Goal: Task Accomplishment & Management: Complete application form

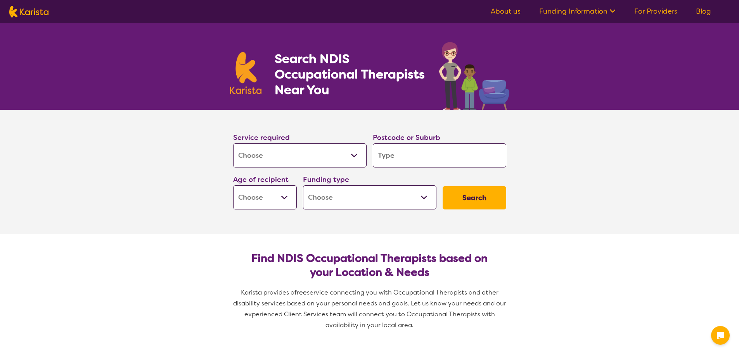
select select "[MEDICAL_DATA]"
click at [400, 153] on input "search" at bounding box center [439, 155] width 133 height 24
type input "2"
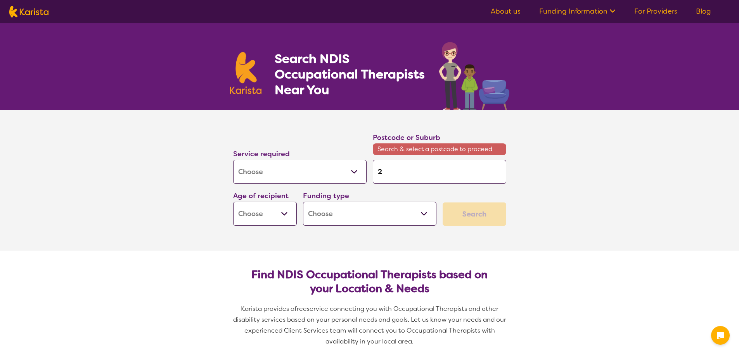
type input "23"
type input "235"
type input "2350"
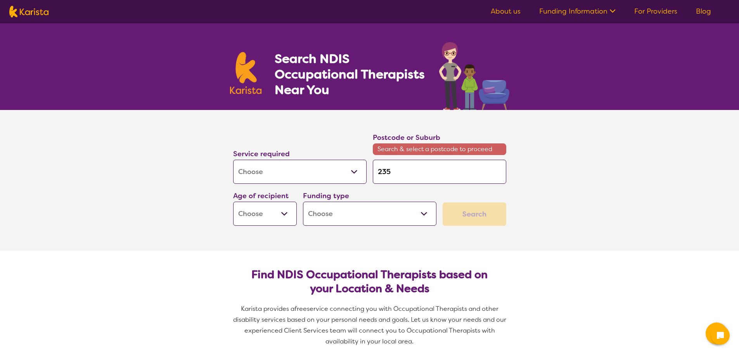
type input "2350"
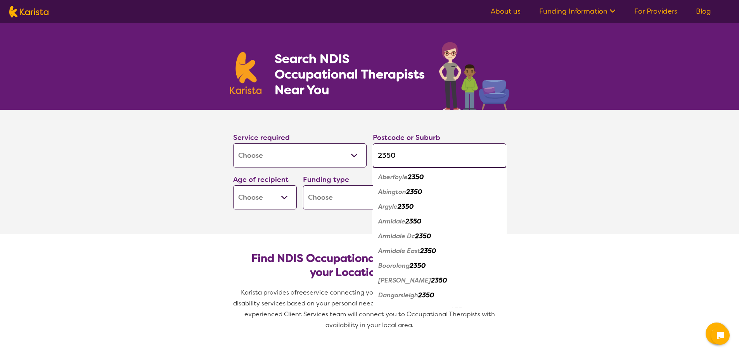
type input "2350"
click at [412, 221] on em "2350" at bounding box center [414, 221] width 16 height 8
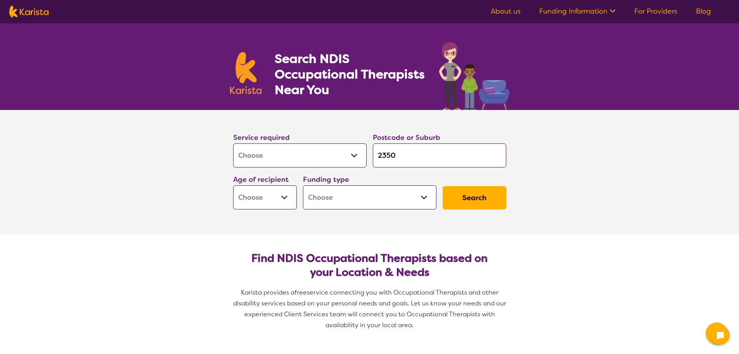
click at [282, 192] on select "Early Childhood - 0 to 9 Child - 10 to 11 Adolescent - 12 to 17 Adult - 18 to 6…" at bounding box center [265, 197] width 64 height 24
select select "EC"
click at [233, 185] on select "Early Childhood - 0 to 9 Child - 10 to 11 Adolescent - 12 to 17 Adult - 18 to 6…" at bounding box center [265, 197] width 64 height 24
select select "EC"
click at [352, 189] on select "Home Care Package (HCP) National Disability Insurance Scheme (NDIS) I don't know" at bounding box center [369, 197] width 133 height 24
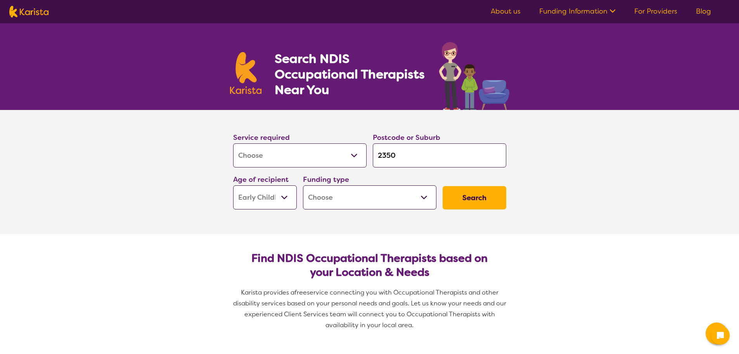
select select "NDIS"
click at [303, 185] on select "Home Care Package (HCP) National Disability Insurance Scheme (NDIS) I don't know" at bounding box center [369, 197] width 133 height 24
select select "NDIS"
click at [484, 199] on button "Search" at bounding box center [475, 197] width 64 height 23
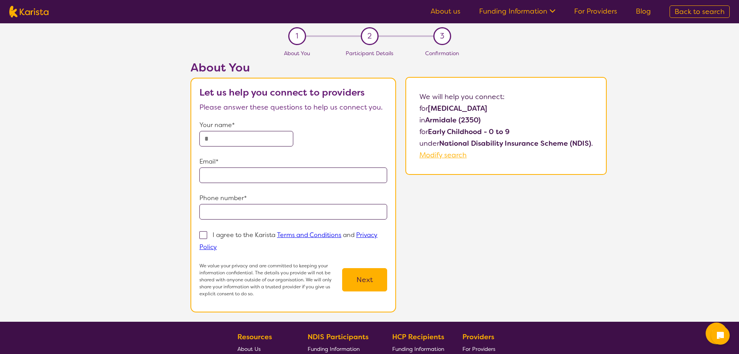
click at [259, 135] on input "text" at bounding box center [246, 139] width 94 height 16
type input "**********"
click at [203, 234] on span at bounding box center [203, 235] width 8 height 8
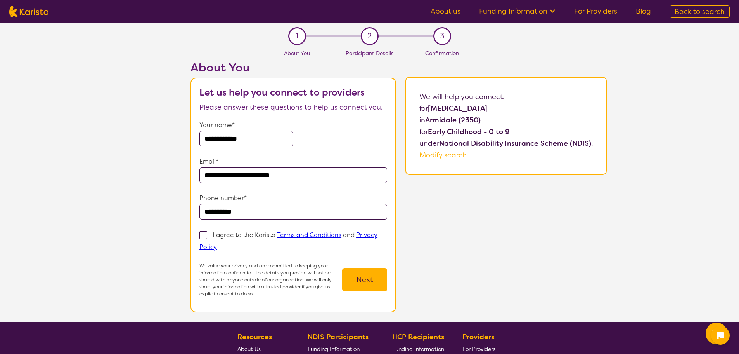
click at [217, 244] on input "I agree to the Karista Terms and Conditions and Privacy Policy" at bounding box center [219, 246] width 5 height 5
checkbox input "true"
click at [370, 272] on button "Next" at bounding box center [364, 279] width 45 height 23
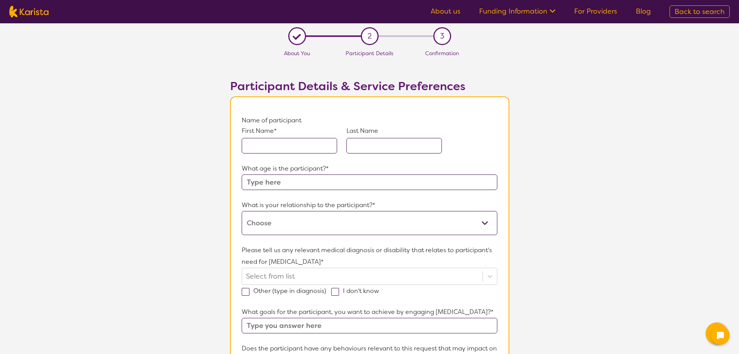
click at [297, 144] on input "text" at bounding box center [289, 146] width 95 height 16
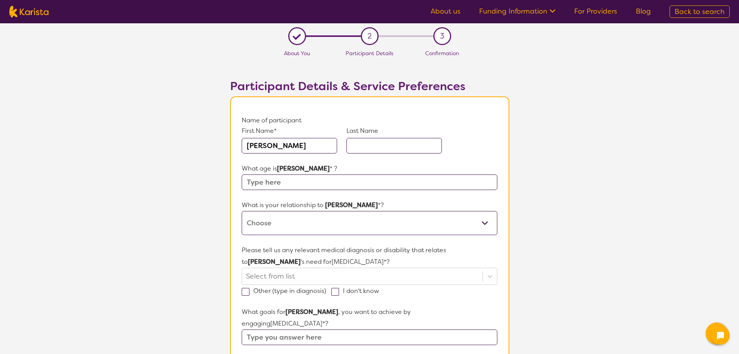
type input "[PERSON_NAME]"
click at [289, 183] on input "text" at bounding box center [369, 182] width 255 height 16
type input "7"
click at [297, 224] on select "This request is for myself I am their parent I am their child I am their spouse…" at bounding box center [369, 223] width 255 height 24
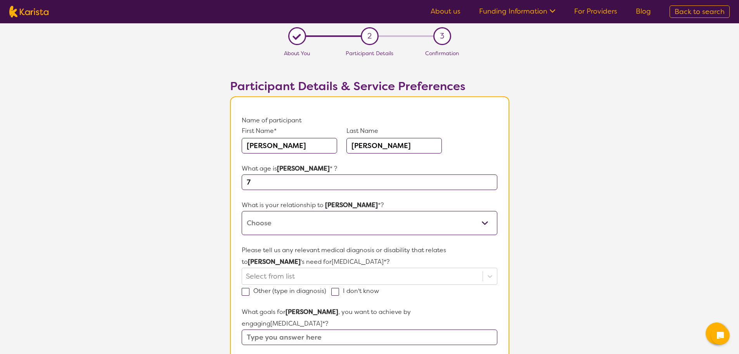
select select "I am their parent"
click at [242, 211] on select "This request is for myself I am their parent I am their child I am their spouse…" at bounding box center [369, 223] width 255 height 24
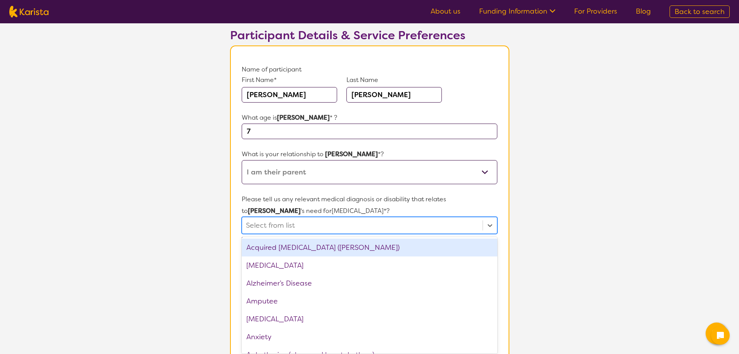
click at [430, 234] on div "Please tell us any relevant medical diagnosis or disability that relates to [PE…" at bounding box center [369, 219] width 255 height 52
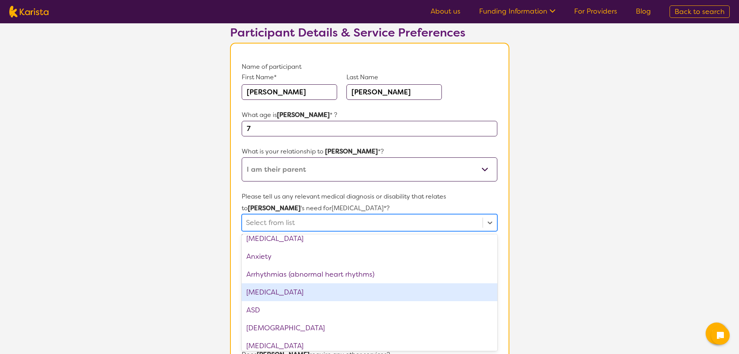
scroll to position [116, 0]
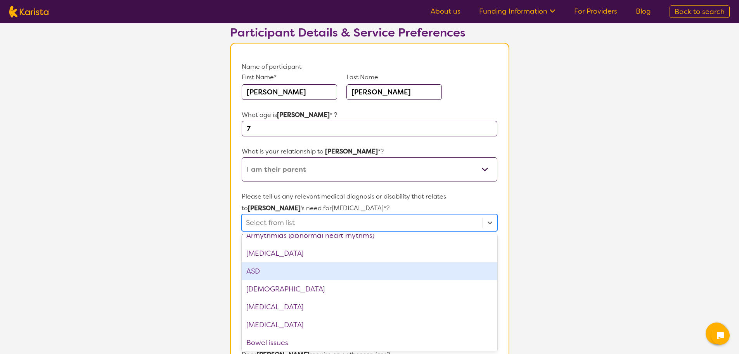
click at [321, 275] on div "ASD" at bounding box center [369, 271] width 255 height 18
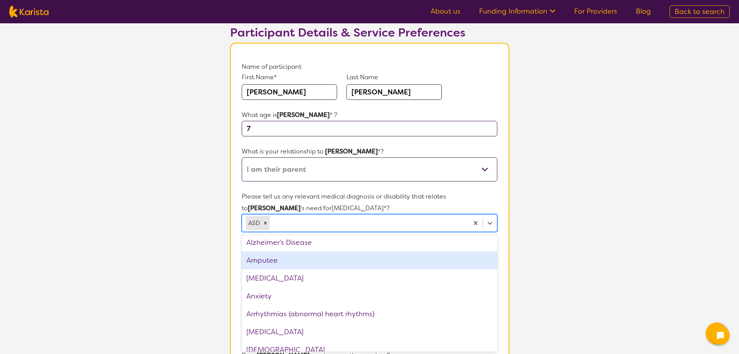
scroll to position [0, 0]
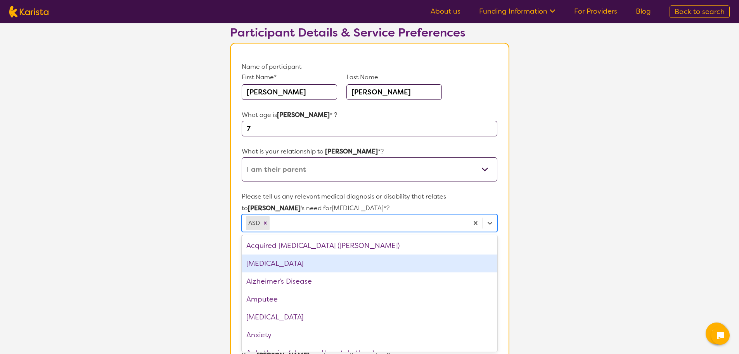
click at [322, 258] on div "[MEDICAL_DATA]" at bounding box center [369, 263] width 255 height 18
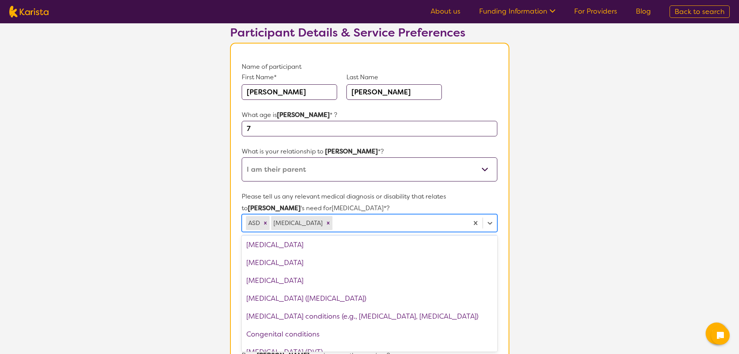
scroll to position [310, 0]
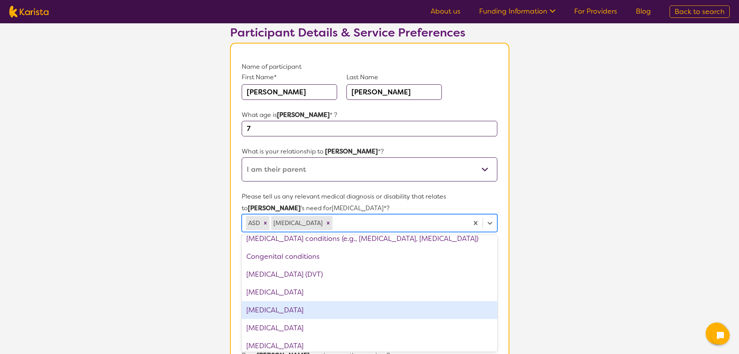
click at [310, 304] on div "[MEDICAL_DATA]" at bounding box center [369, 310] width 255 height 18
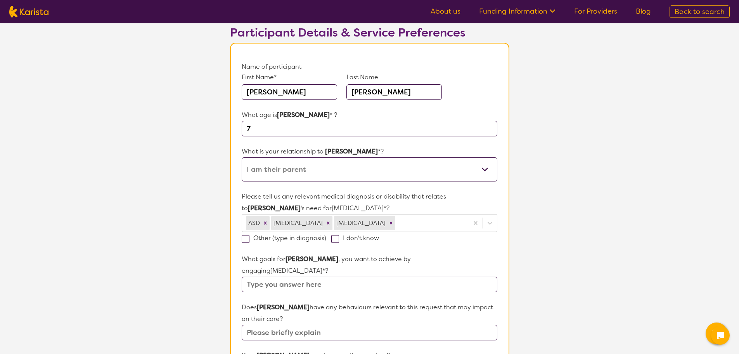
click at [516, 262] on section "Participant Details & Service Preferences Name of participant First Name* [PERS…" at bounding box center [370, 336] width 298 height 659
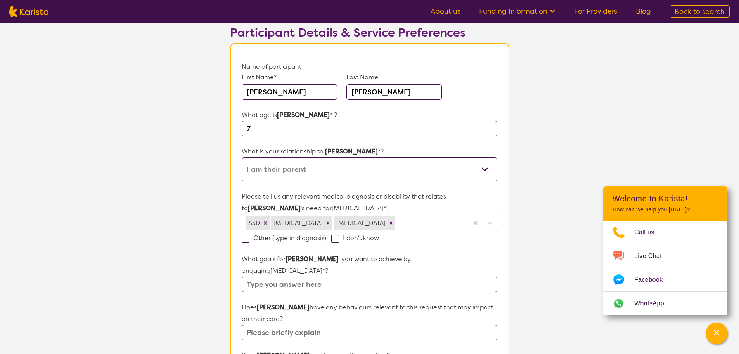
click at [303, 276] on input "text" at bounding box center [369, 284] width 255 height 16
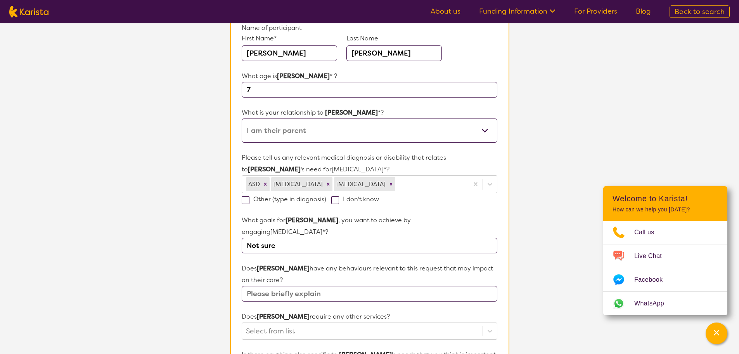
type input "Not sure"
click at [359, 286] on input "text" at bounding box center [369, 294] width 255 height 16
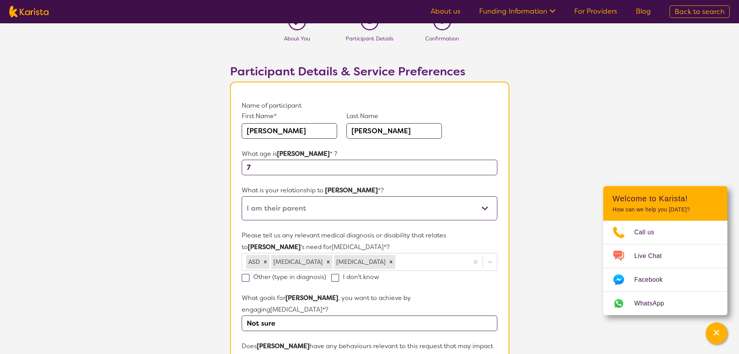
scroll to position [0, 0]
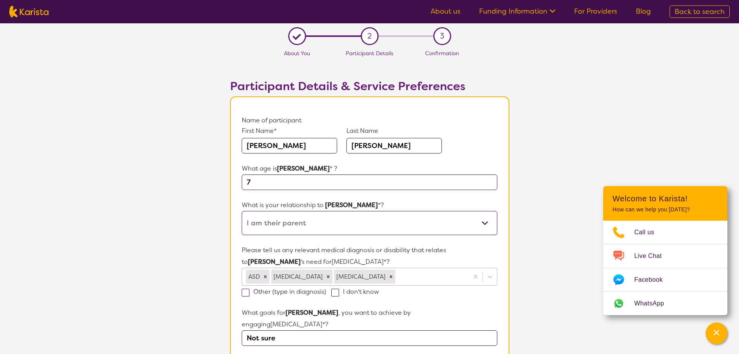
type input "[MEDICAL_DATA] and injury during meltdowns also some violence"
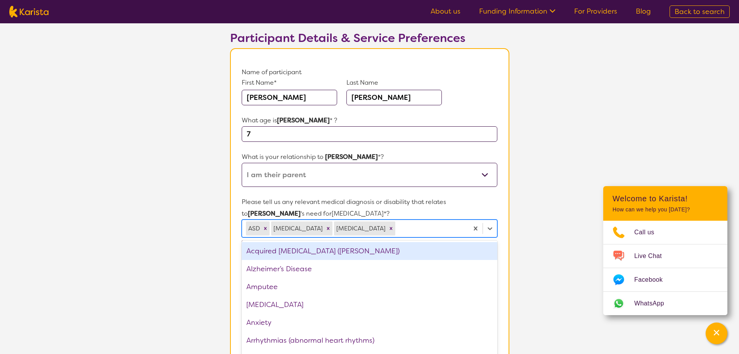
click at [431, 237] on div "option Acquired [MEDICAL_DATA] (ABI) focused, 1 of 72. 72 results available. Us…" at bounding box center [369, 228] width 255 height 18
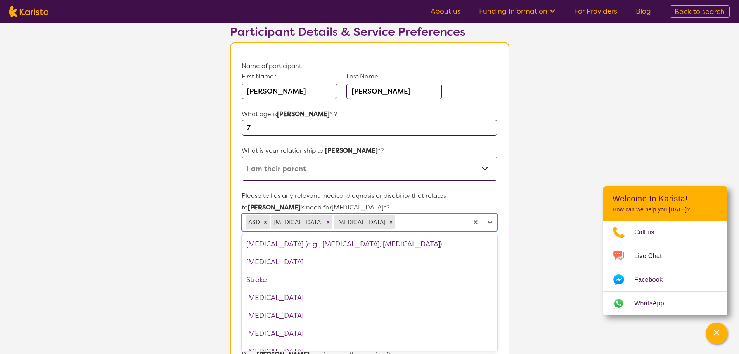
scroll to position [1164, 0]
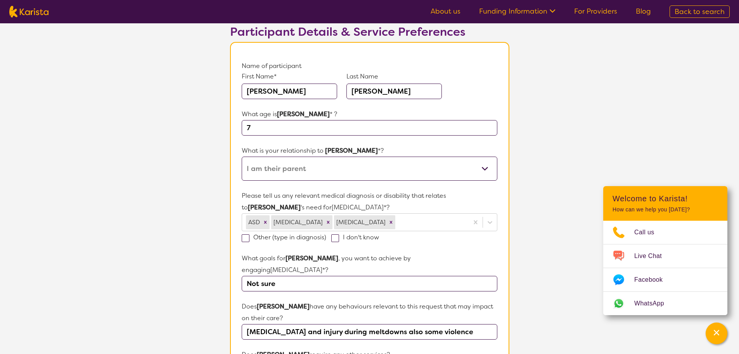
click at [552, 282] on section "L About You 2 Participant Details 3 Confirmation Participant Details & Service …" at bounding box center [369, 317] width 739 height 697
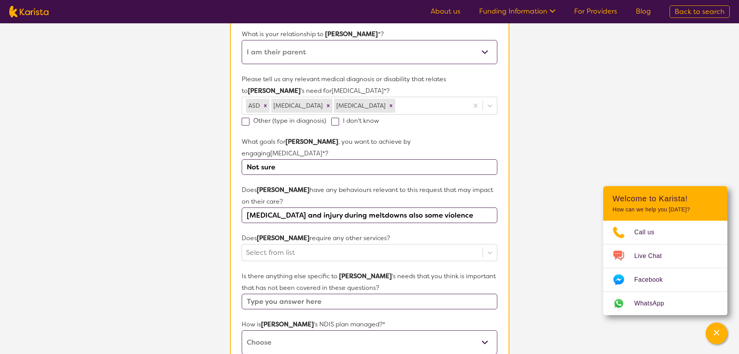
scroll to position [210, 0]
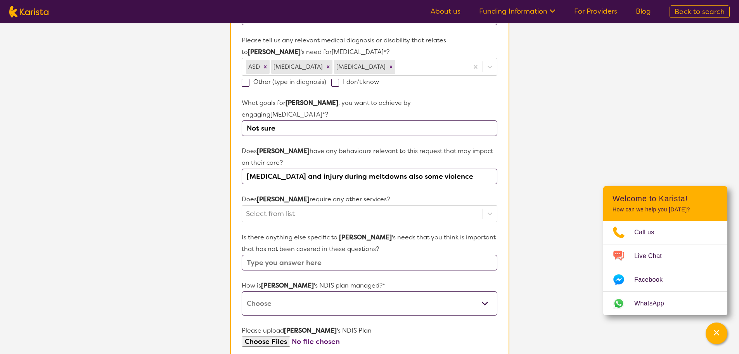
click at [444, 294] on select "Self-managed NDIS plan Managed by a registered plan management provider (not th…" at bounding box center [369, 303] width 255 height 24
select select "Plan Managed"
click at [242, 291] on select "Self-managed NDIS plan Managed by a registered plan management provider (not th…" at bounding box center [369, 303] width 255 height 24
click at [422, 255] on input "text" at bounding box center [369, 263] width 255 height 16
type input "Non-Verbal"
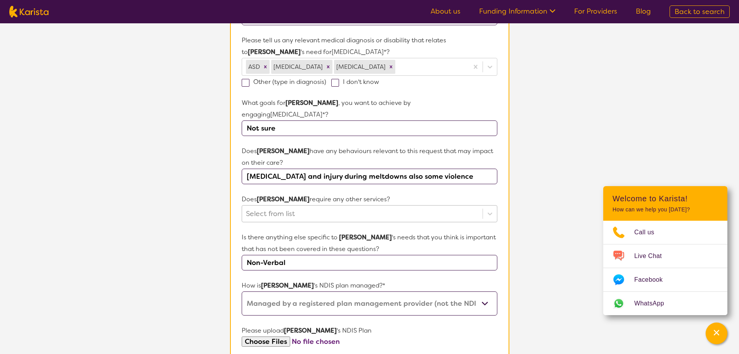
click at [395, 207] on div at bounding box center [362, 213] width 232 height 13
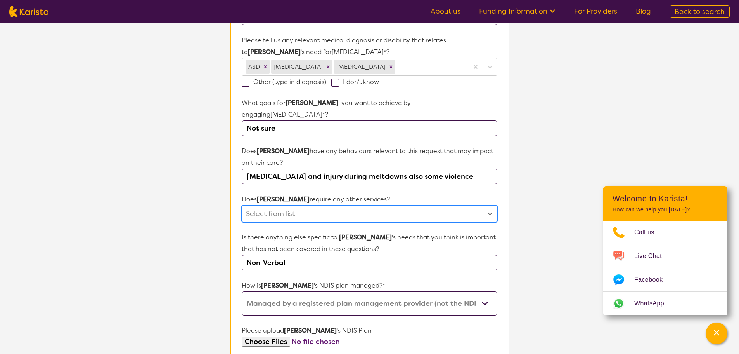
click at [402, 208] on div "Select from list" at bounding box center [362, 213] width 240 height 16
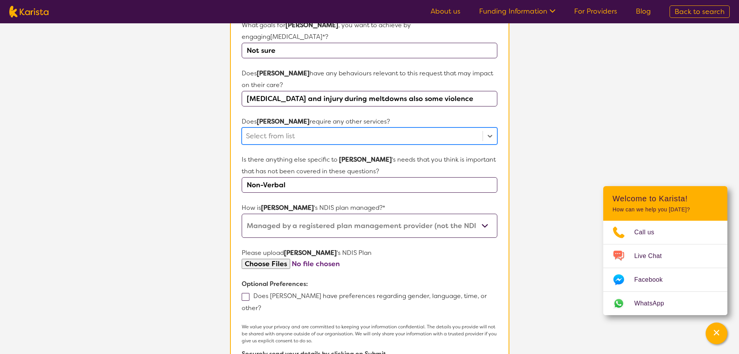
scroll to position [326, 0]
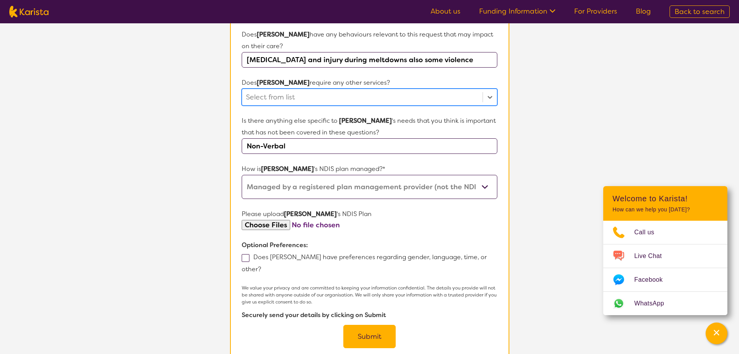
click at [366, 324] on button "Submit" at bounding box center [369, 335] width 52 height 23
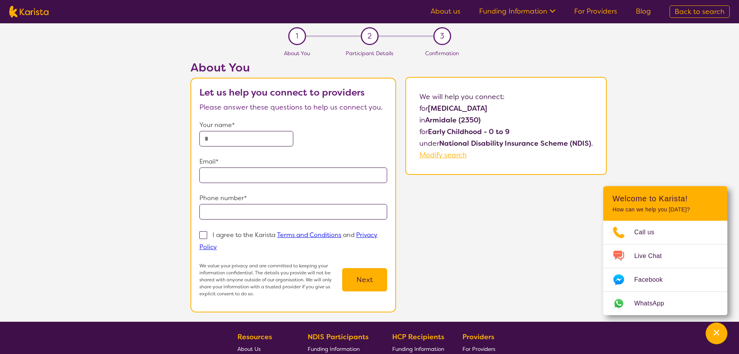
select select "[MEDICAL_DATA]"
select select "EC"
select select "NDIS"
select select "[MEDICAL_DATA]"
select select "EC"
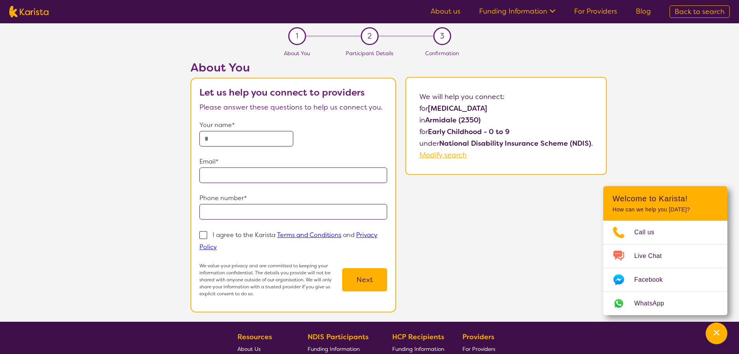
select select "NDIS"
